Goal: Find specific page/section: Find specific page/section

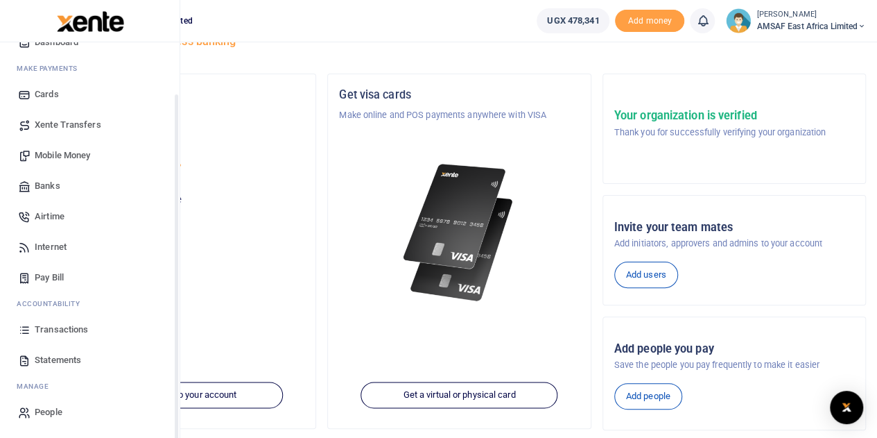
scroll to position [69, 0]
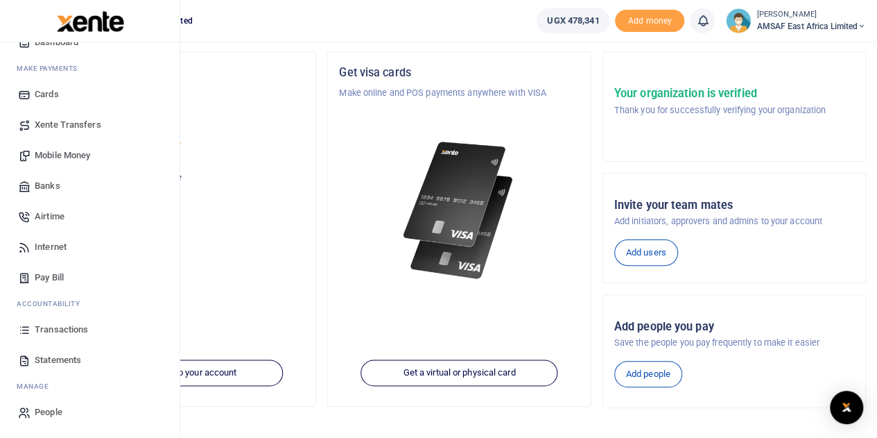
click at [69, 336] on span "Transactions" at bounding box center [61, 330] width 53 height 14
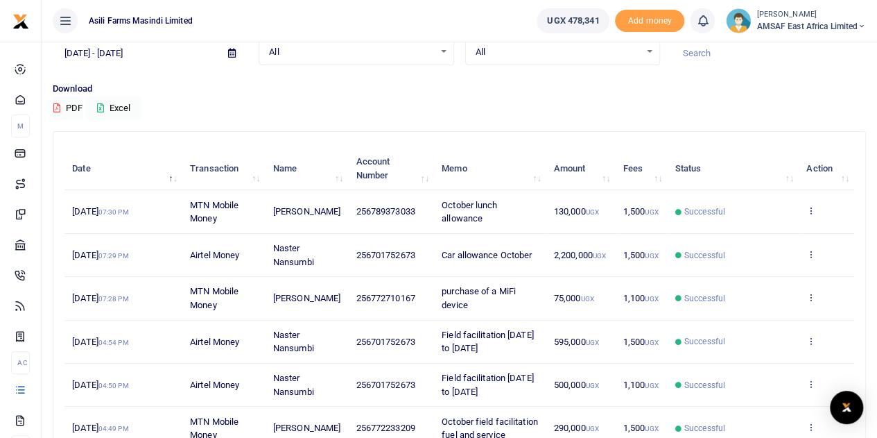
scroll to position [69, 0]
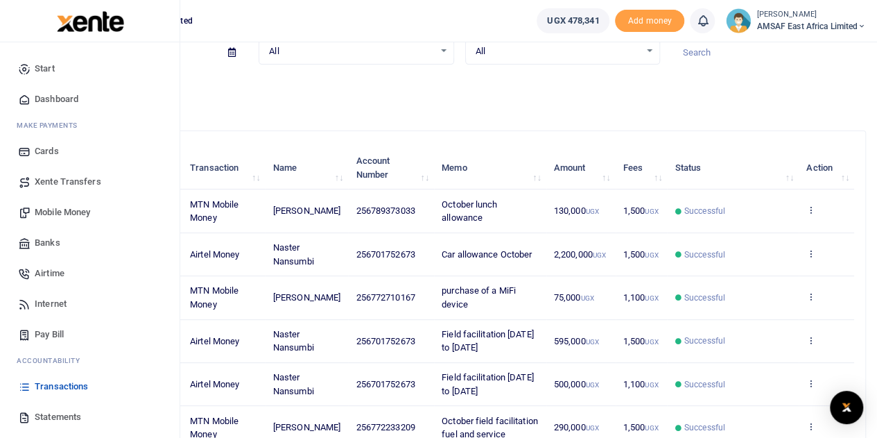
click at [42, 69] on span "Start" at bounding box center [45, 69] width 20 height 14
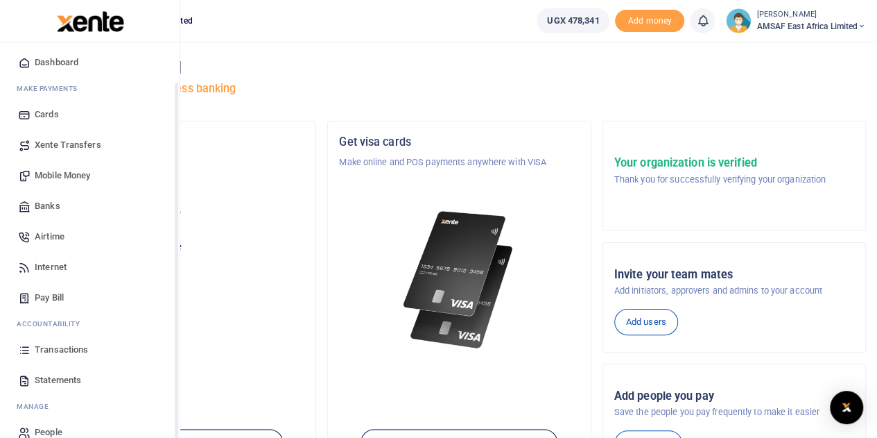
scroll to position [57, 0]
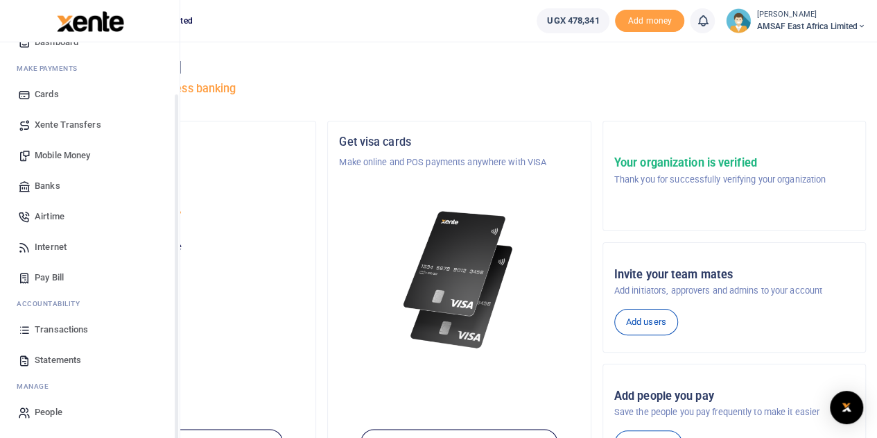
click at [60, 329] on span "Transactions" at bounding box center [61, 330] width 53 height 14
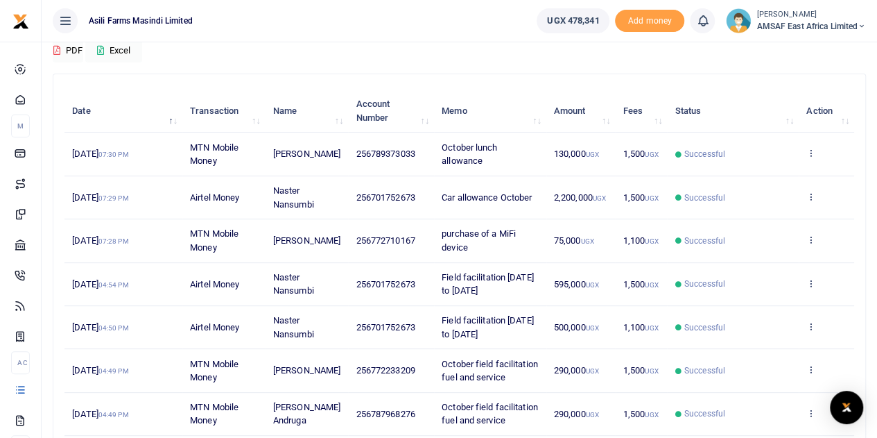
scroll to position [108, 0]
